Goal: Task Accomplishment & Management: Complete application form

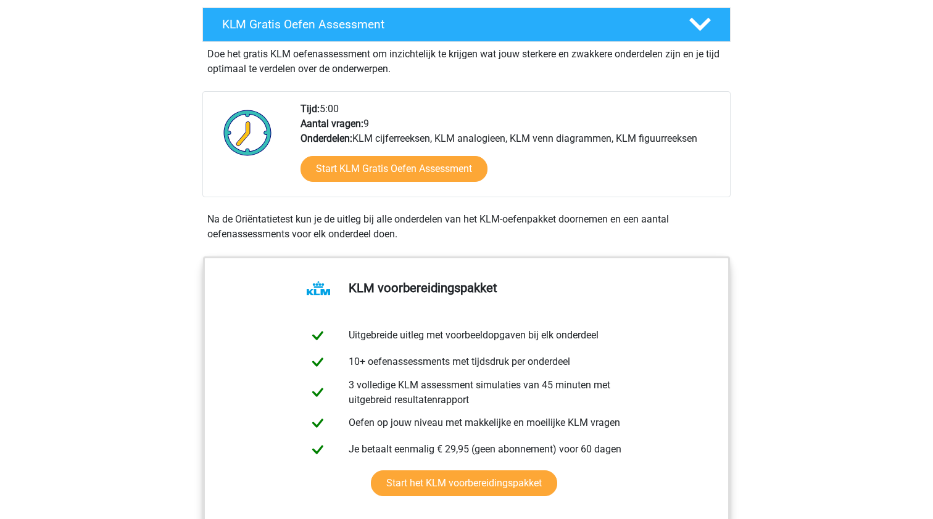
scroll to position [335, 0]
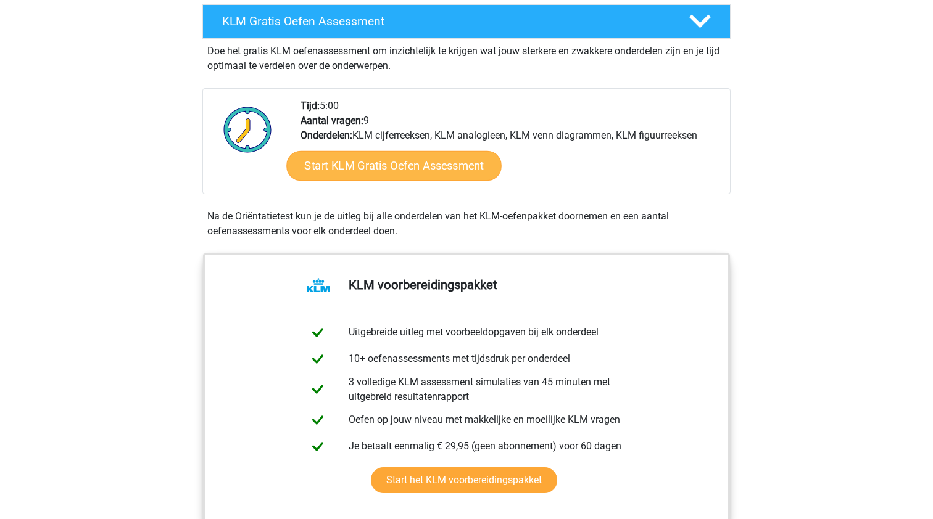
click at [391, 169] on link "Start KLM Gratis Oefen Assessment" at bounding box center [393, 166] width 215 height 30
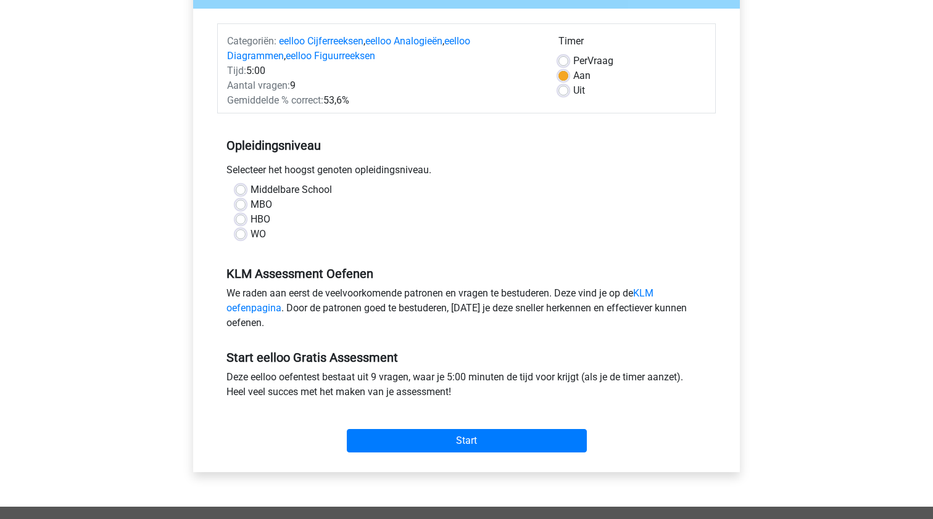
scroll to position [137, 0]
click at [256, 215] on label "HBO" at bounding box center [260, 219] width 20 height 15
click at [246, 215] on input "HBO" at bounding box center [241, 218] width 10 height 12
radio input "true"
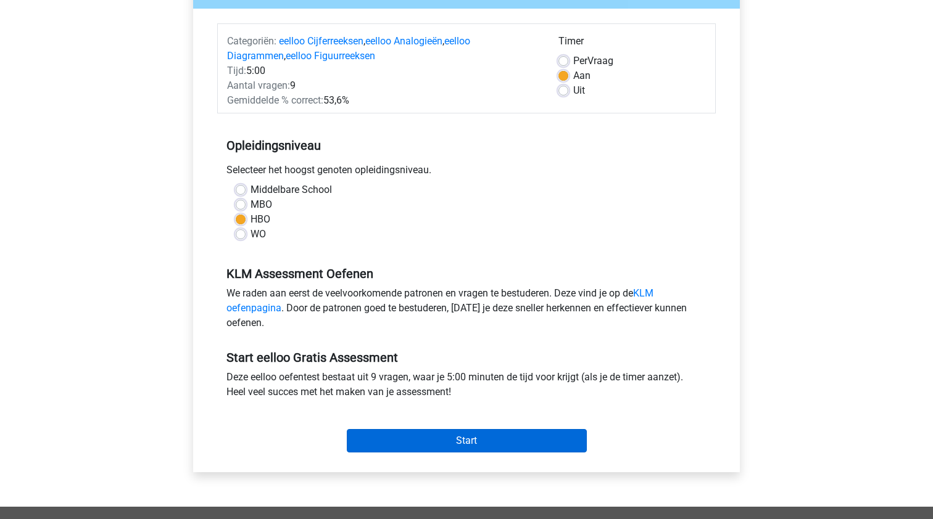
click at [467, 440] on input "Start" at bounding box center [467, 440] width 240 height 23
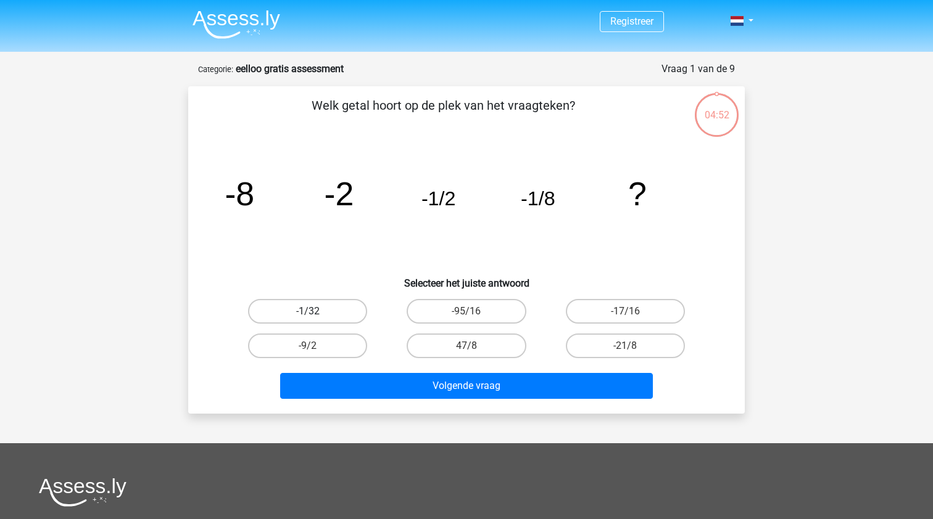
click at [326, 306] on label "-1/32" at bounding box center [307, 311] width 119 height 25
click at [316, 312] on input "-1/32" at bounding box center [312, 316] width 8 height 8
radio input "true"
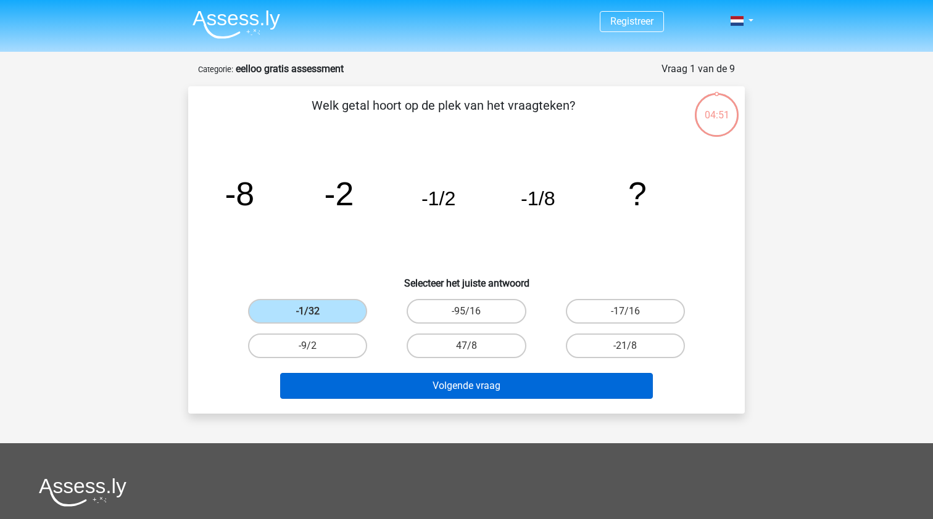
click at [477, 389] on button "Volgende vraag" at bounding box center [466, 386] width 373 height 26
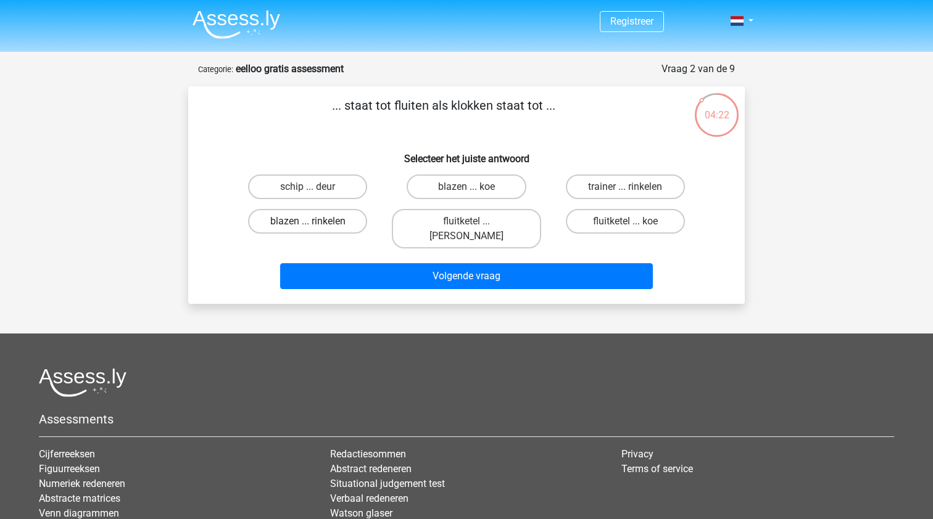
click at [343, 220] on label "blazen ... rinkelen" at bounding box center [307, 221] width 119 height 25
click at [316, 221] on input "blazen ... rinkelen" at bounding box center [312, 225] width 8 height 8
radio input "true"
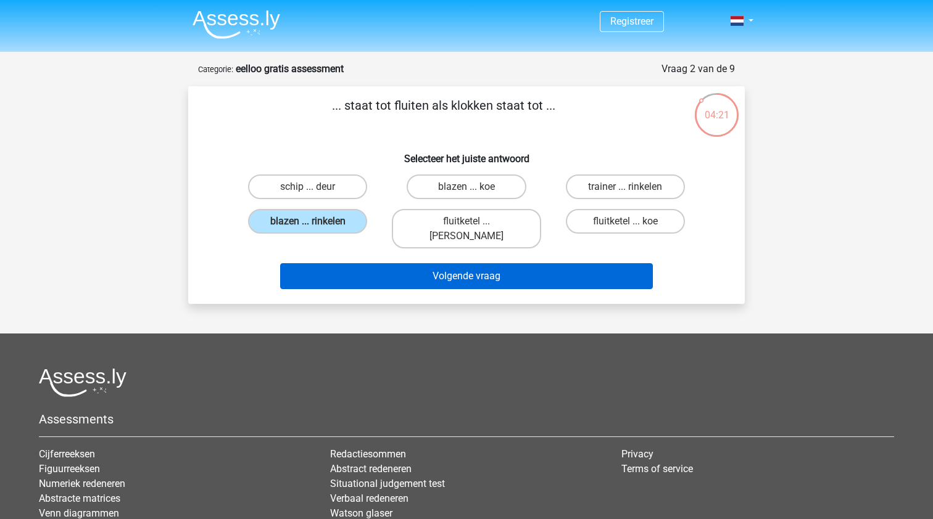
click at [434, 263] on button "Volgende vraag" at bounding box center [466, 276] width 373 height 26
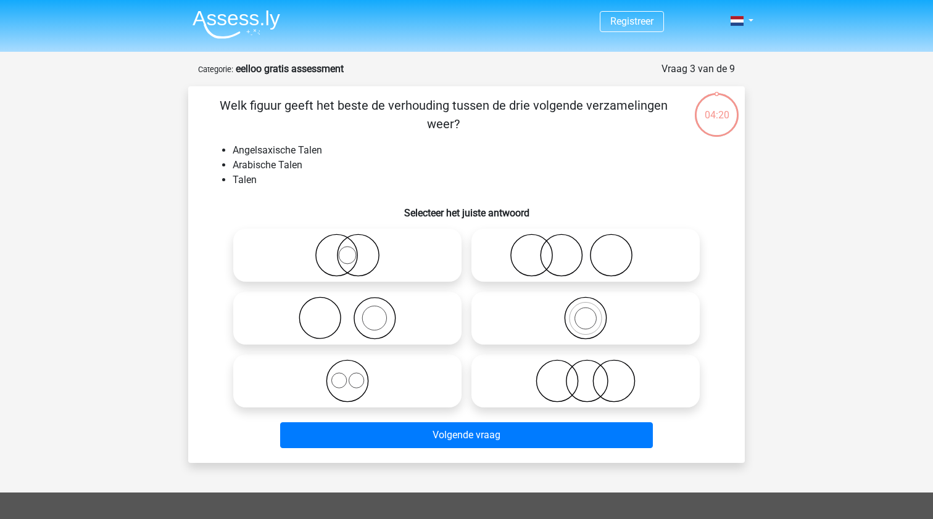
scroll to position [62, 0]
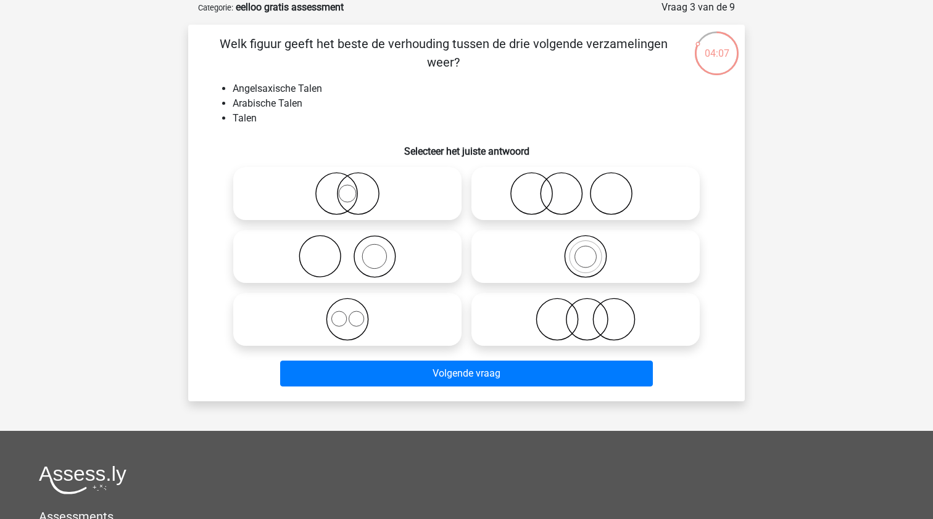
click at [357, 314] on icon at bounding box center [347, 319] width 218 height 43
click at [355, 313] on input "radio" at bounding box center [351, 309] width 8 height 8
radio input "true"
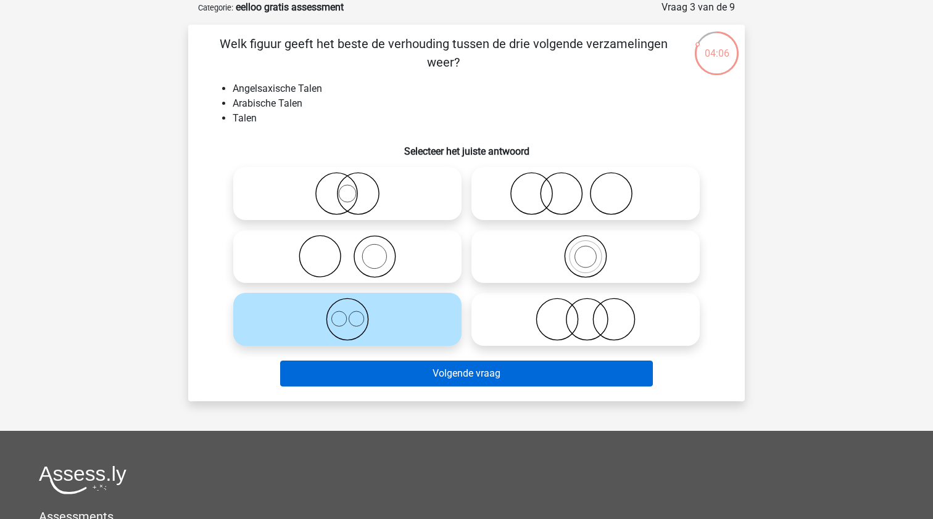
click at [494, 373] on button "Volgende vraag" at bounding box center [466, 374] width 373 height 26
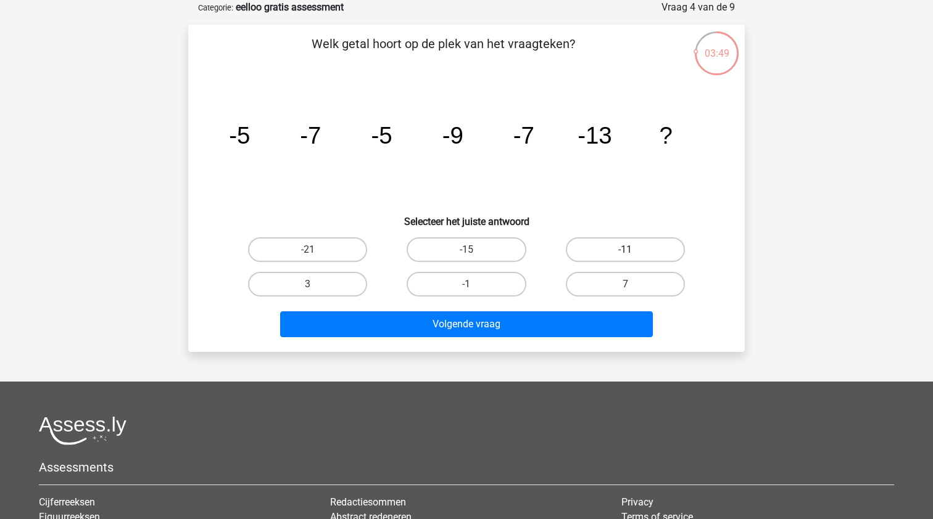
click at [612, 247] on label "-11" at bounding box center [625, 249] width 119 height 25
click at [625, 250] on input "-11" at bounding box center [629, 254] width 8 height 8
radio input "true"
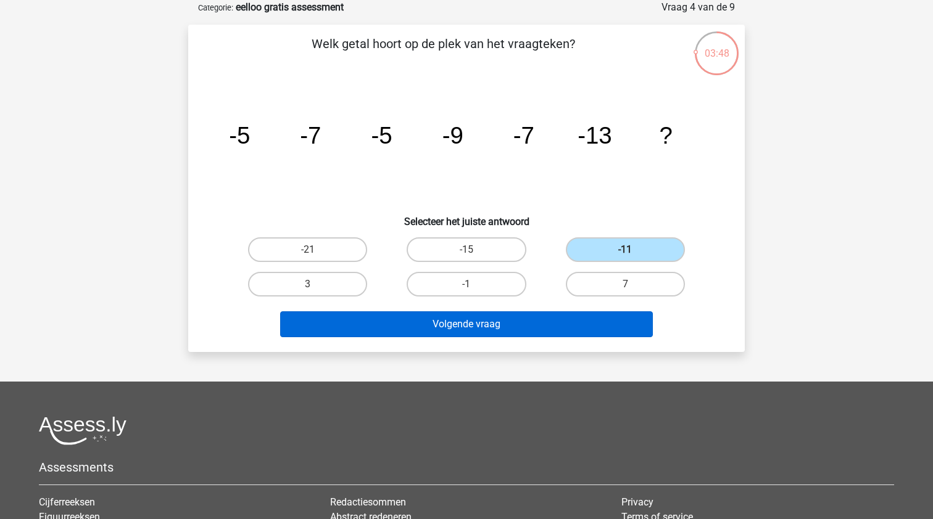
click at [522, 316] on button "Volgende vraag" at bounding box center [466, 325] width 373 height 26
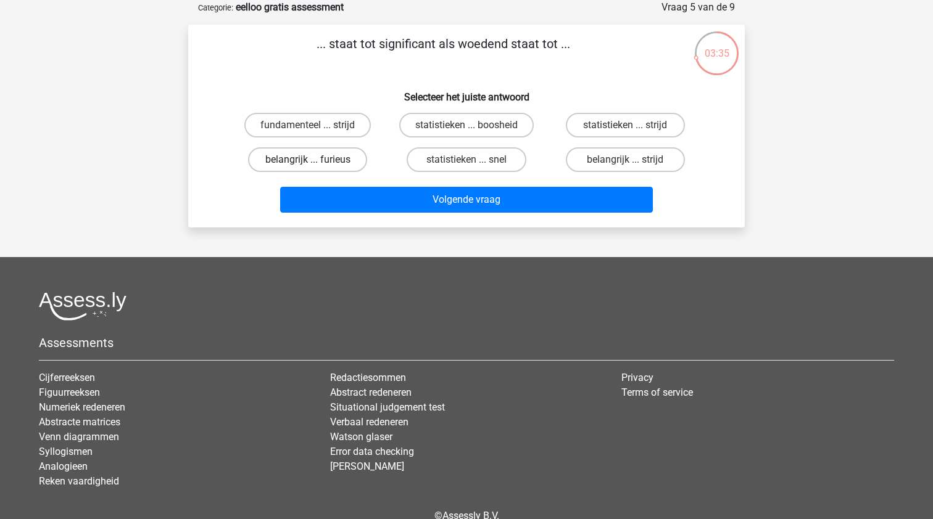
click at [312, 157] on label "belangrijk ... furieus" at bounding box center [307, 159] width 119 height 25
click at [312, 160] on input "belangrijk ... furieus" at bounding box center [312, 164] width 8 height 8
radio input "true"
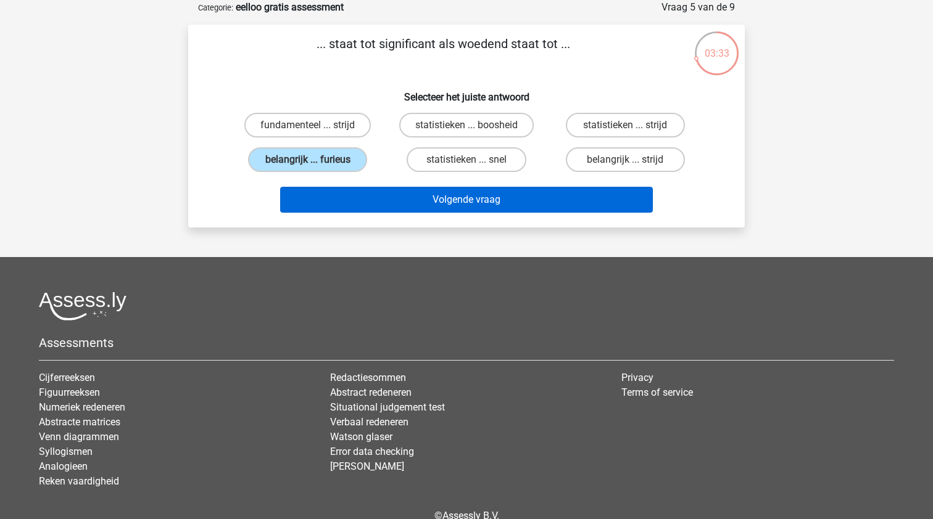
click at [472, 199] on button "Volgende vraag" at bounding box center [466, 200] width 373 height 26
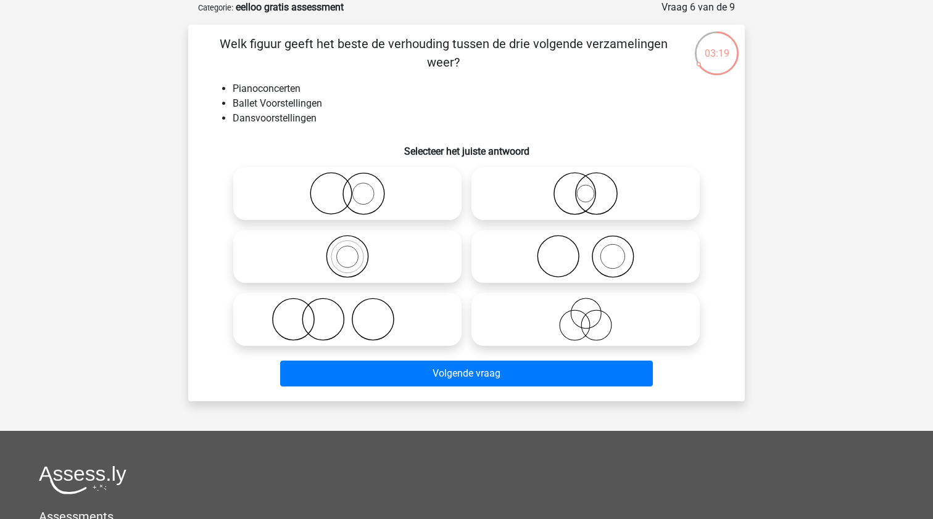
click at [573, 249] on icon at bounding box center [585, 256] width 218 height 43
click at [585, 249] on input "radio" at bounding box center [589, 246] width 8 height 8
radio input "true"
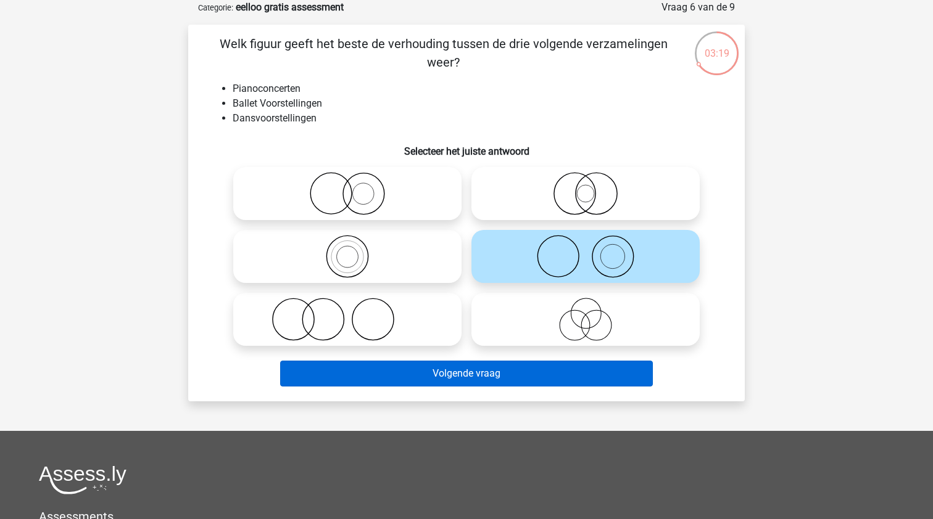
click at [557, 372] on button "Volgende vraag" at bounding box center [466, 374] width 373 height 26
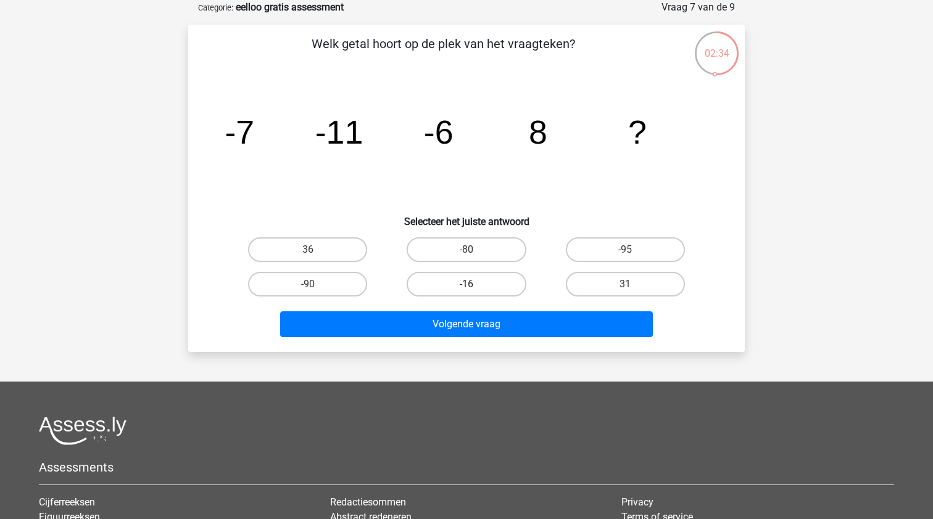
click at [474, 291] on label "-16" at bounding box center [466, 284] width 119 height 25
click at [474, 291] on input "-16" at bounding box center [470, 288] width 8 height 8
radio input "true"
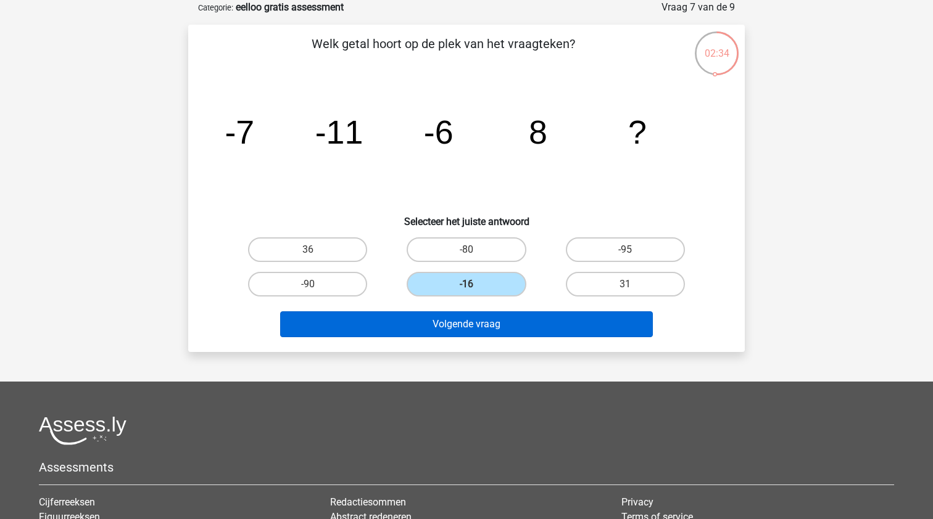
click at [478, 331] on button "Volgende vraag" at bounding box center [466, 325] width 373 height 26
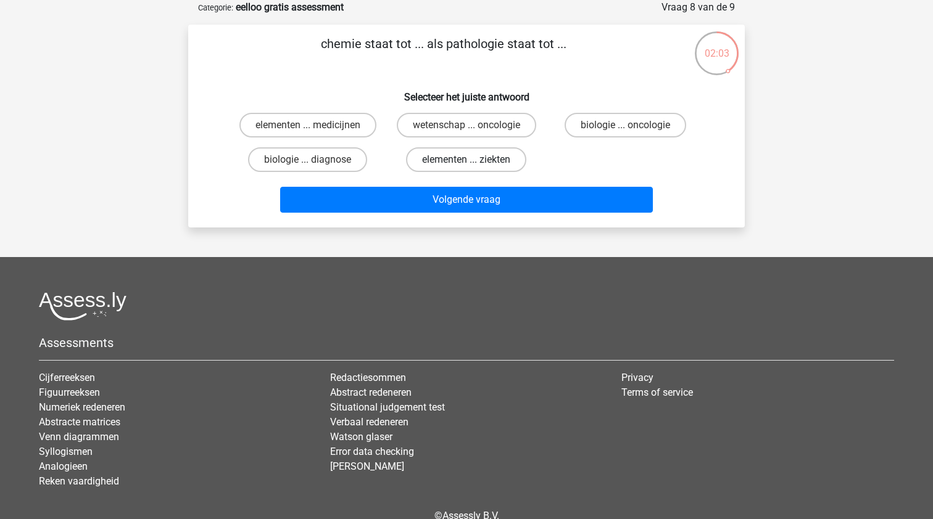
click at [468, 157] on label "elementen ... ziekten" at bounding box center [466, 159] width 120 height 25
click at [468, 160] on input "elementen ... ziekten" at bounding box center [470, 164] width 8 height 8
radio input "true"
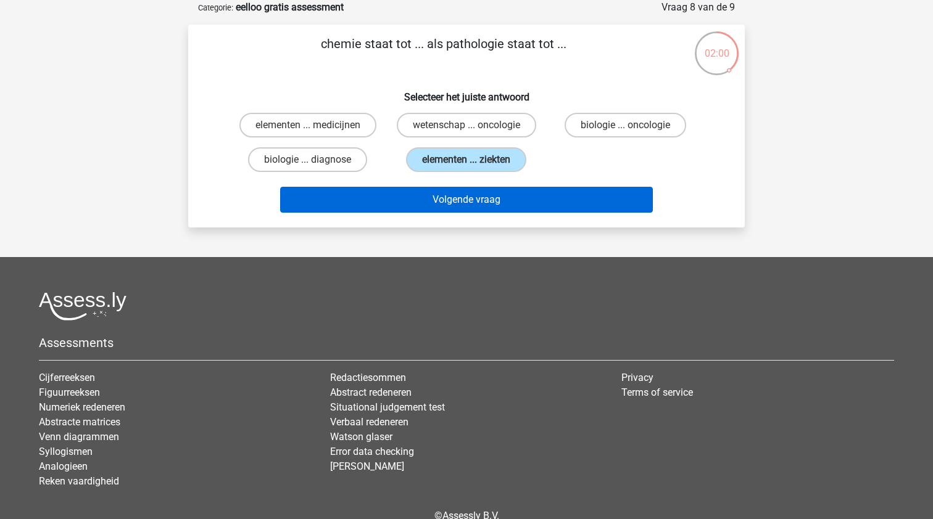
click at [479, 199] on button "Volgende vraag" at bounding box center [466, 200] width 373 height 26
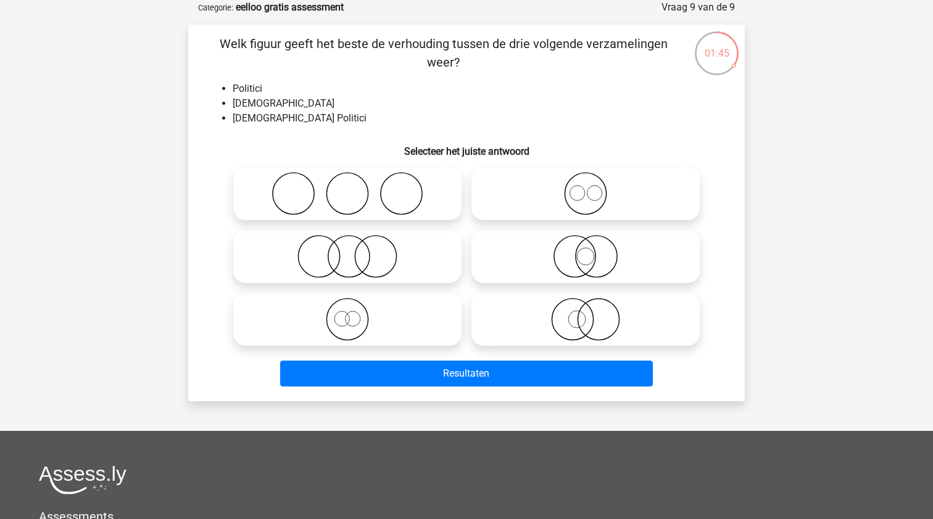
click at [356, 255] on icon at bounding box center [347, 256] width 218 height 43
click at [355, 250] on input "radio" at bounding box center [351, 246] width 8 height 8
radio input "true"
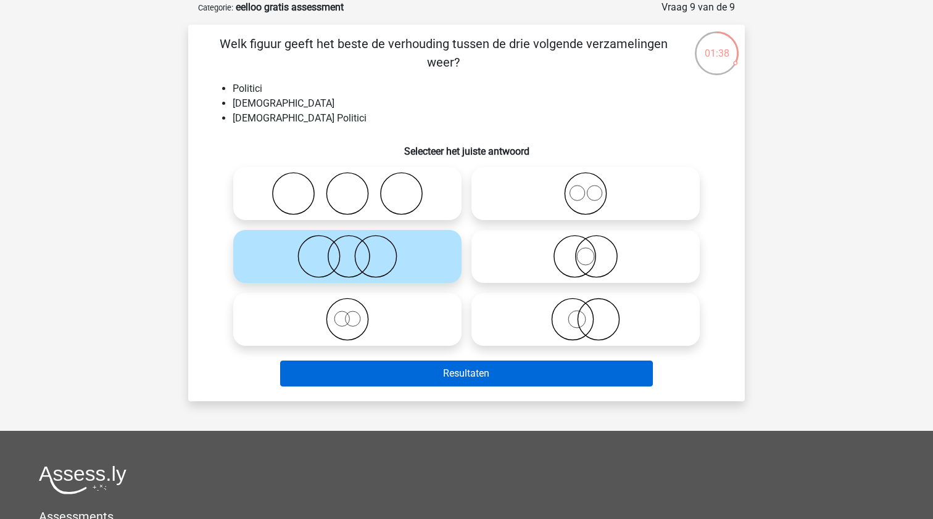
click at [580, 367] on button "Resultaten" at bounding box center [466, 374] width 373 height 26
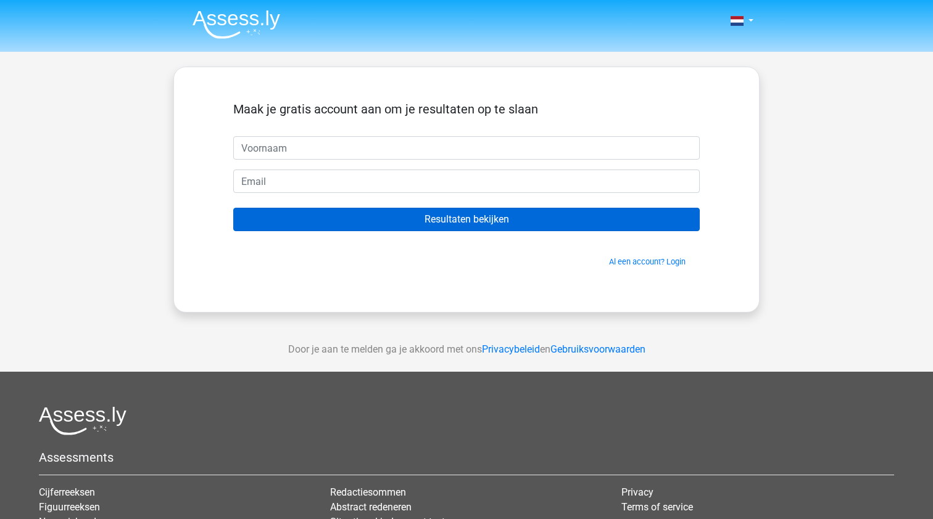
click at [482, 212] on input "Resultaten bekijken" at bounding box center [466, 219] width 466 height 23
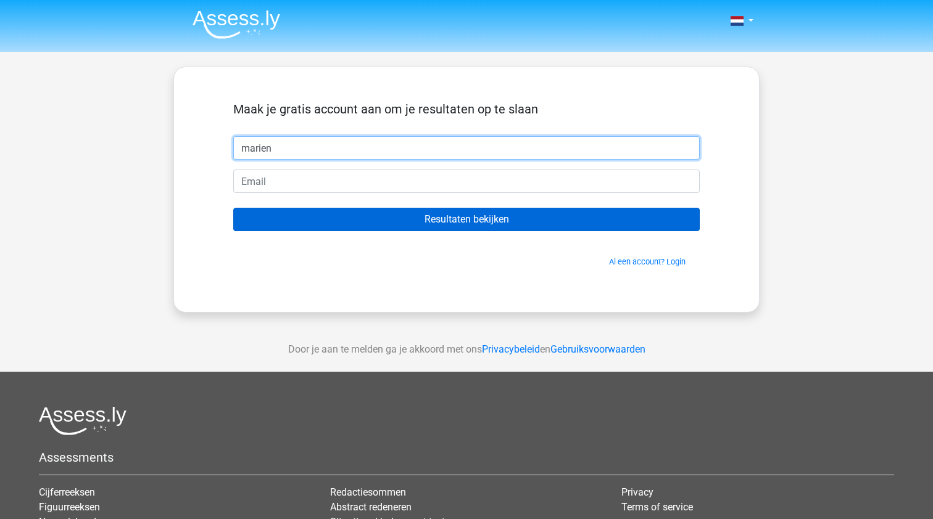
type input "marien"
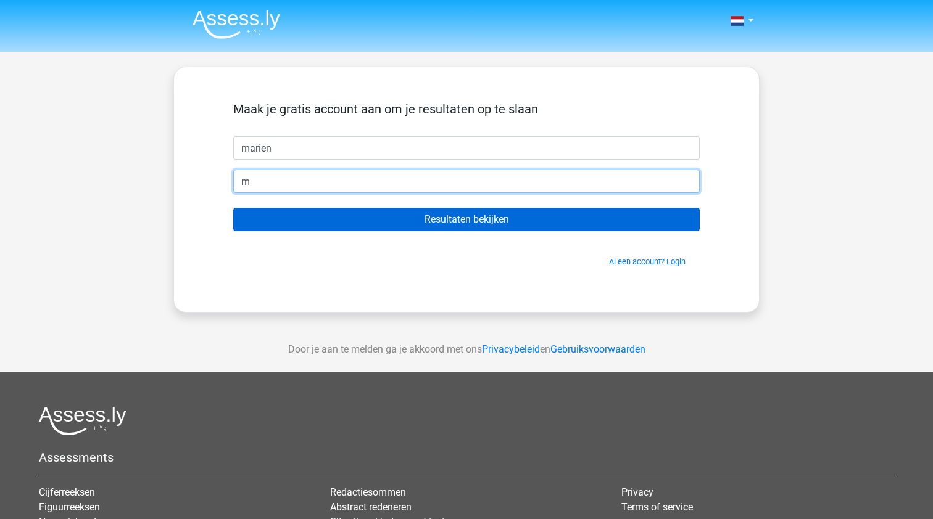
type input "ma"
type input "[EMAIL_ADDRESS][DOMAIN_NAME]"
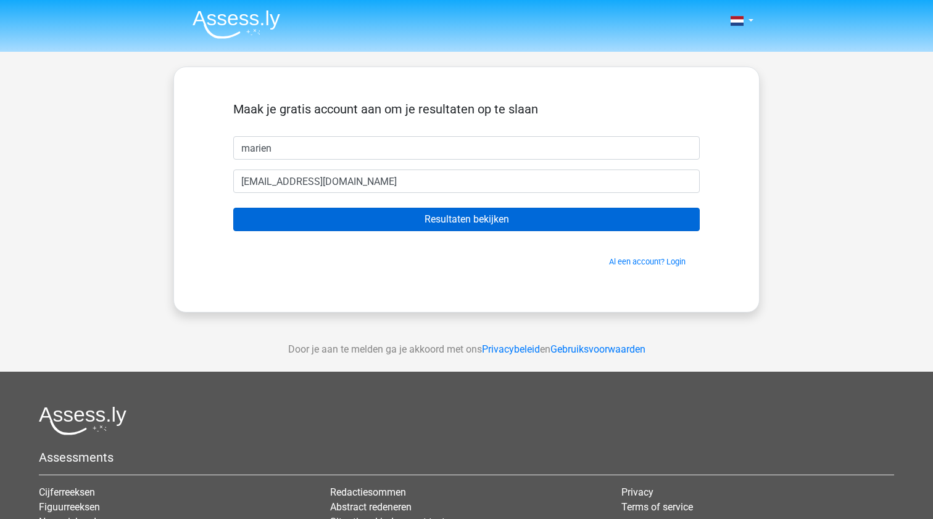
click at [487, 214] on input "Resultaten bekijken" at bounding box center [466, 219] width 466 height 23
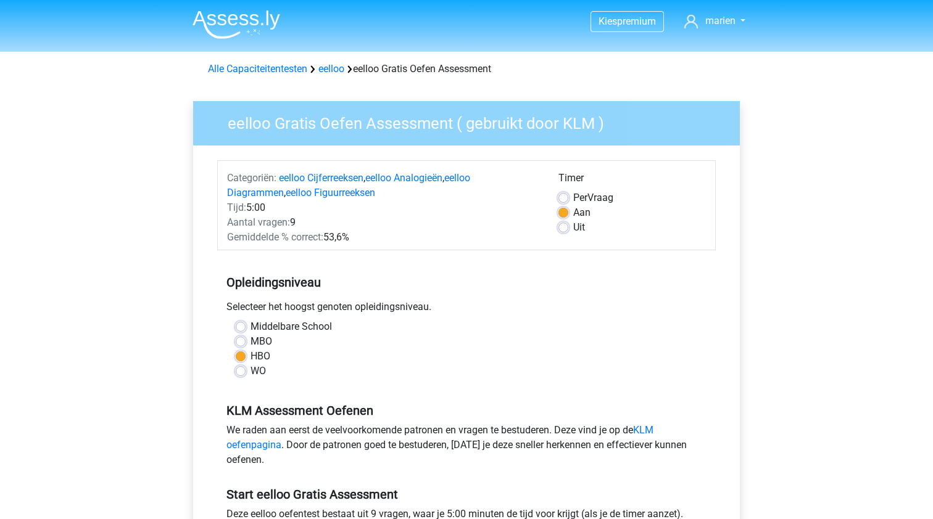
scroll to position [137, 0]
